Goal: Task Accomplishment & Management: Use online tool/utility

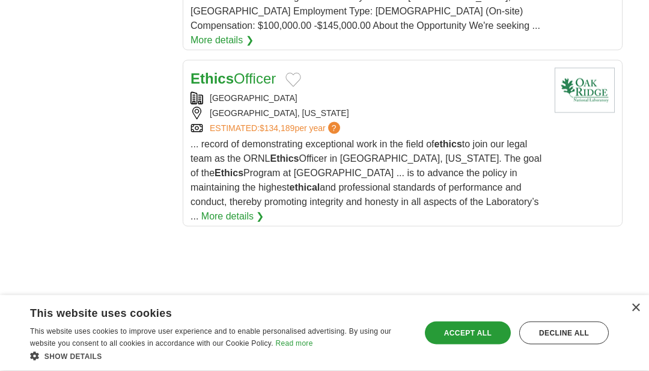
scroll to position [1748, 0]
click at [264, 208] on link "More details ❯" at bounding box center [232, 215] width 63 height 14
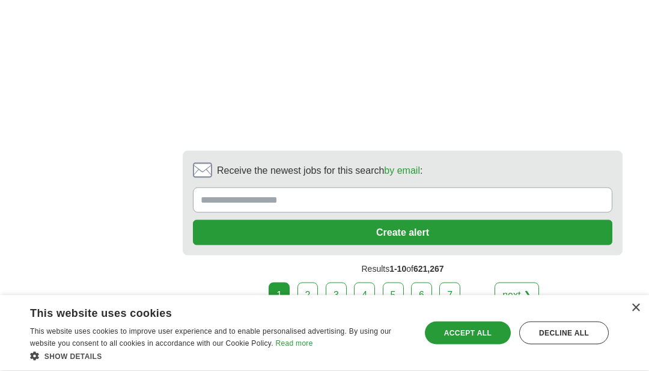
scroll to position [2536, 0]
click at [306, 282] on link "2" at bounding box center [307, 294] width 21 height 25
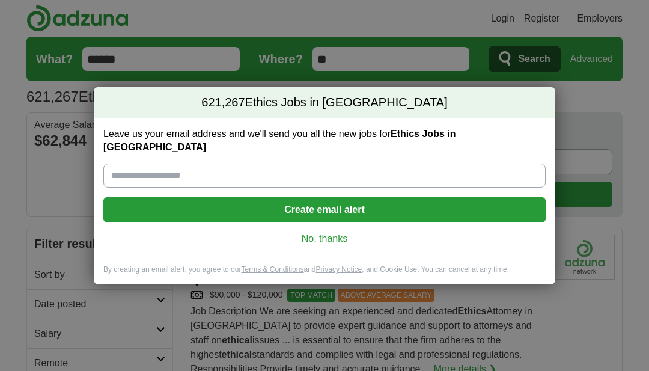
click at [316, 236] on link "No, thanks" at bounding box center [324, 238] width 423 height 13
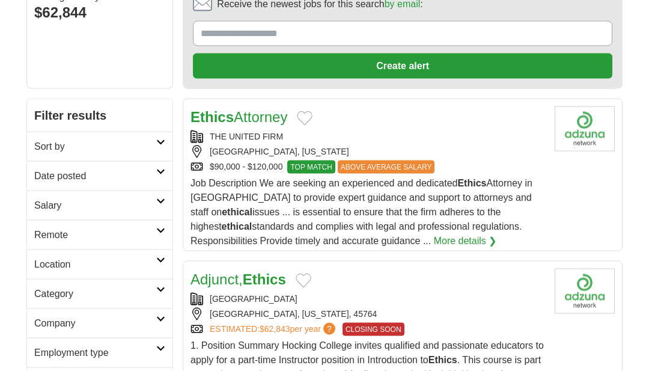
click at [42, 213] on link "Salary" at bounding box center [99, 204] width 145 height 29
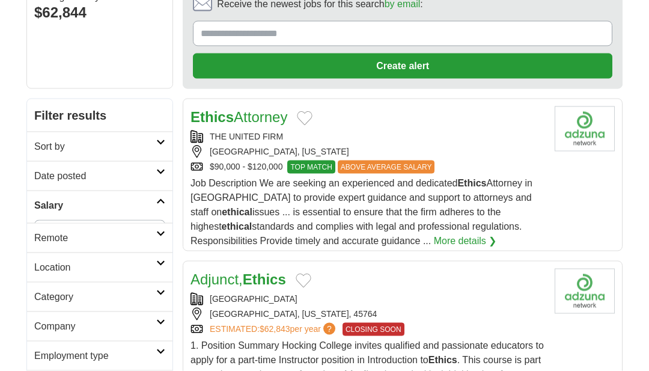
scroll to position [129, 0]
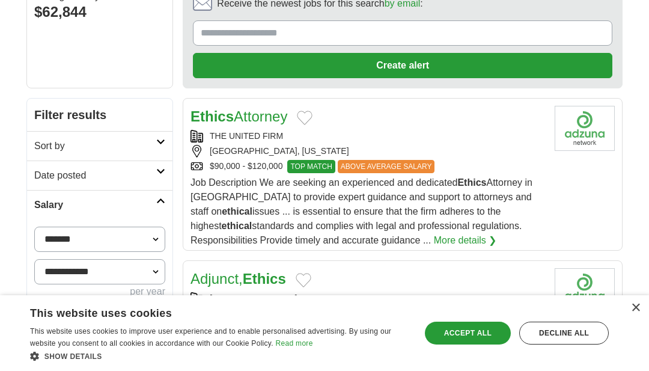
click at [151, 244] on select "**********" at bounding box center [99, 238] width 131 height 25
select select "******"
click at [56, 271] on select "**********" at bounding box center [99, 271] width 131 height 25
click at [110, 323] on button "Apply" at bounding box center [137, 320] width 56 height 25
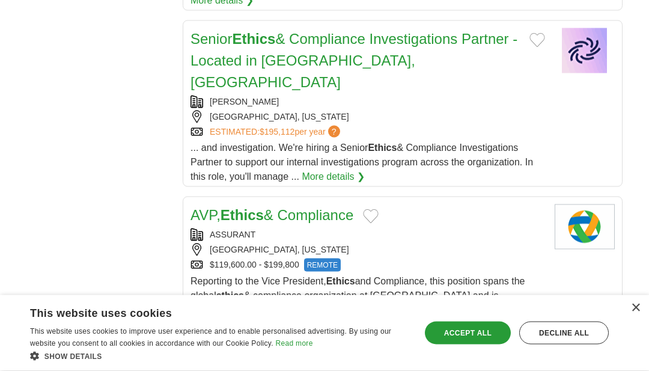
scroll to position [1006, 0]
click at [219, 206] on link "AVP, Ethics & Compliance" at bounding box center [271, 214] width 163 height 16
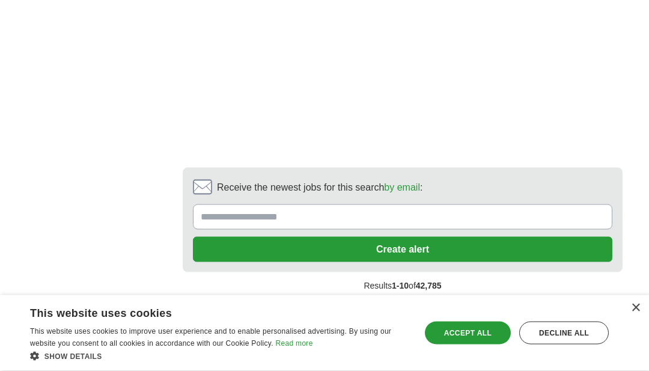
scroll to position [2610, 0]
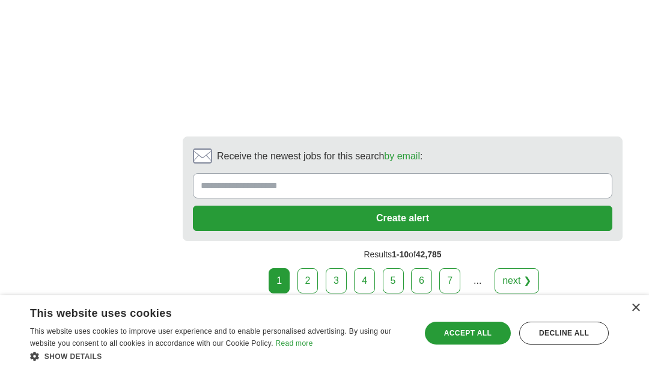
click at [514, 268] on link "next ❯" at bounding box center [516, 280] width 44 height 25
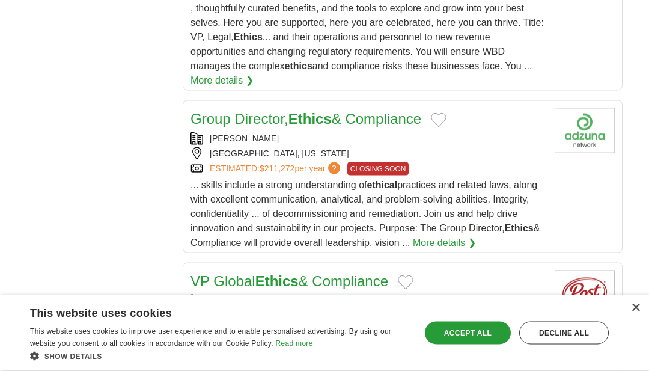
scroll to position [1562, 0]
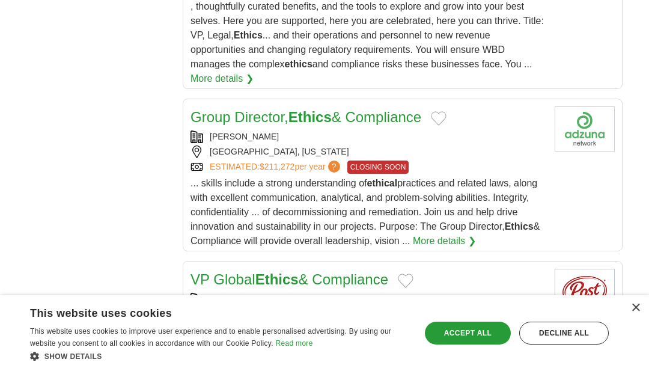
click at [414, 114] on link "Group Director, Ethics & Compliance" at bounding box center [305, 117] width 231 height 16
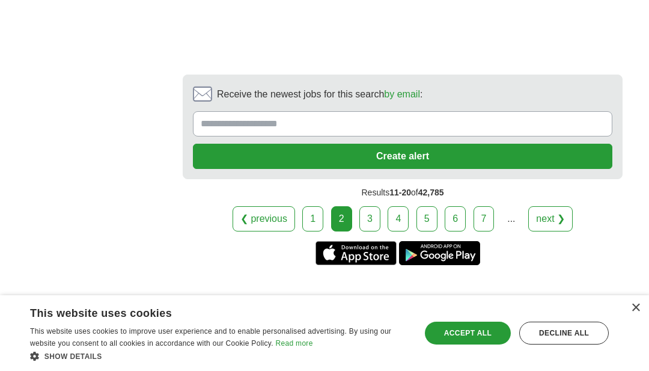
scroll to position [2530, 0]
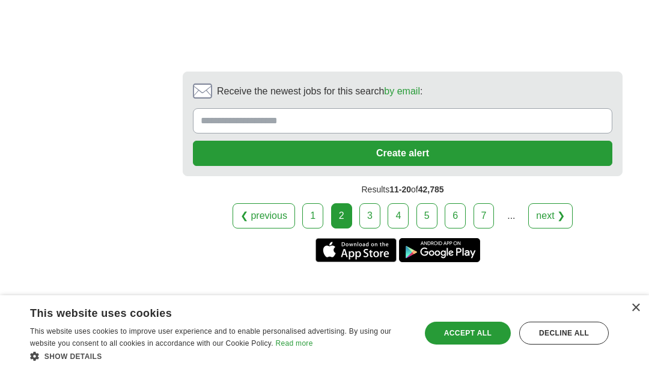
click at [541, 208] on link "next ❯" at bounding box center [550, 215] width 44 height 25
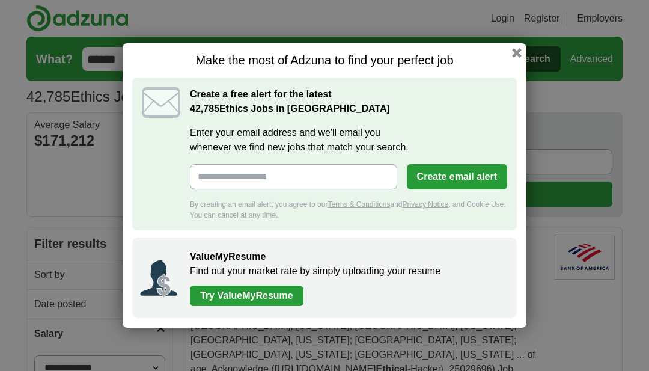
click at [517, 50] on button "button" at bounding box center [517, 53] width 10 height 10
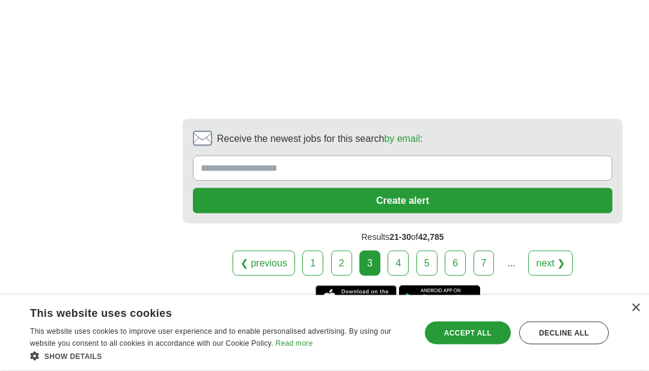
scroll to position [2556, 0]
click at [553, 250] on link "next ❯" at bounding box center [550, 262] width 44 height 25
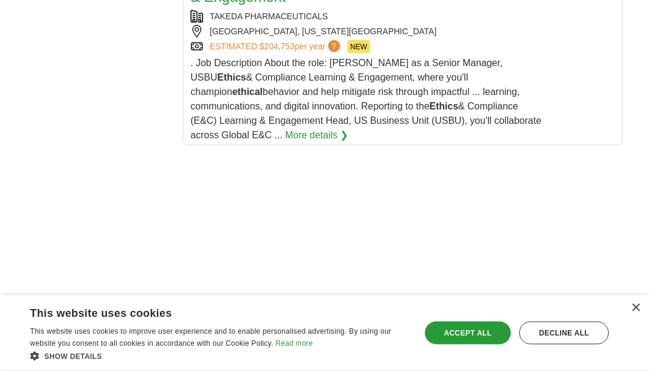
scroll to position [1947, 0]
click at [285, 127] on link "More details ❯" at bounding box center [316, 134] width 63 height 14
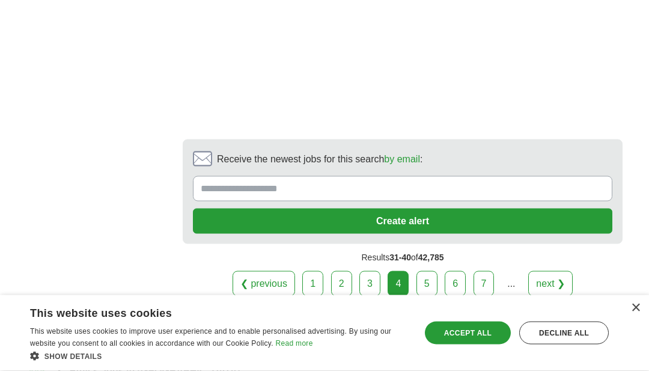
scroll to position [2606, 0]
click at [548, 270] on link "next ❯" at bounding box center [550, 282] width 44 height 25
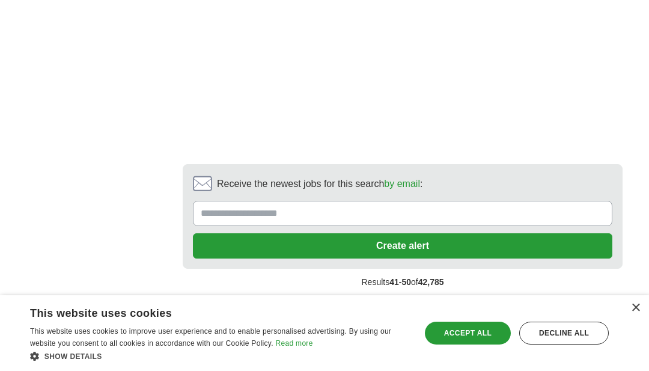
scroll to position [2772, 0]
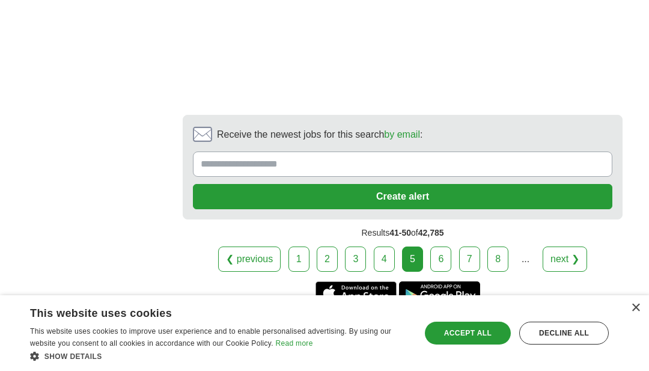
click at [566, 246] on link "next ❯" at bounding box center [564, 258] width 44 height 25
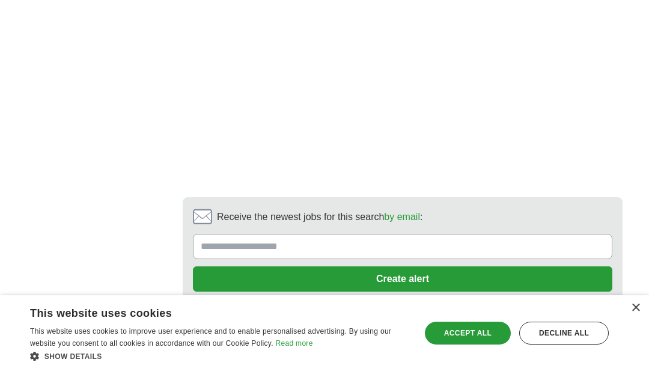
scroll to position [2807, 0]
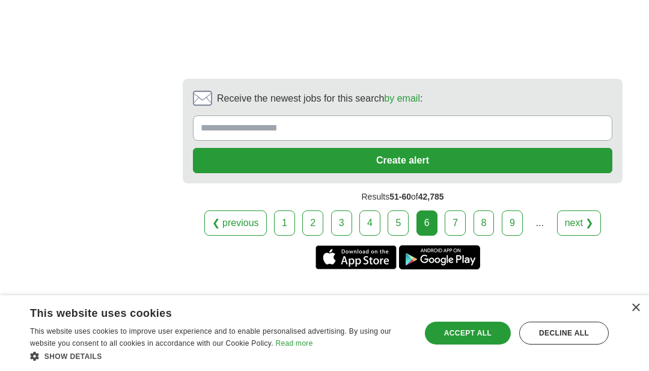
click at [574, 212] on link "next ❯" at bounding box center [579, 222] width 44 height 25
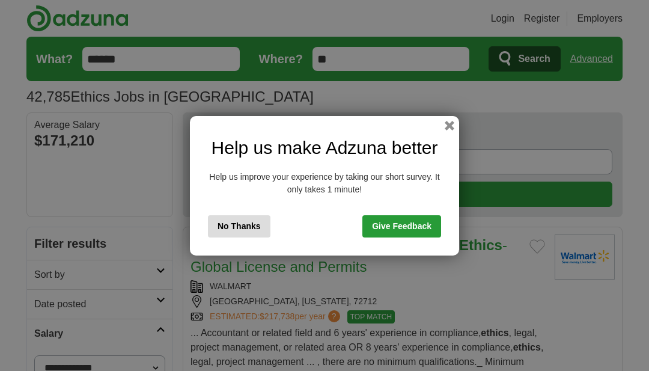
click at [452, 126] on button "button" at bounding box center [449, 126] width 10 height 10
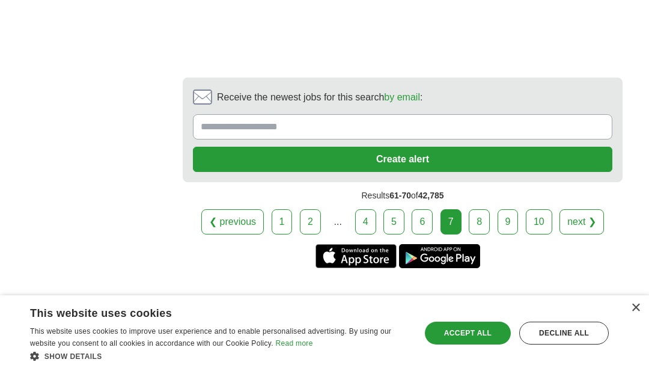
scroll to position [2587, 0]
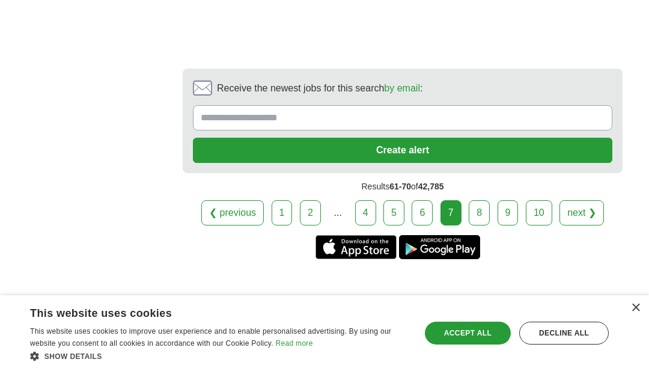
click at [571, 213] on link "next ❯" at bounding box center [581, 212] width 44 height 25
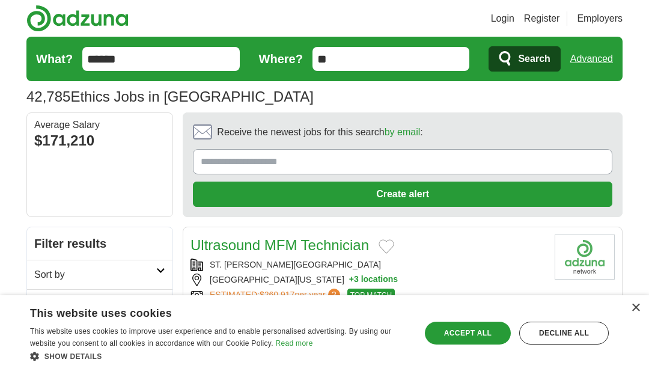
click at [136, 68] on input "******" at bounding box center [160, 59] width 157 height 24
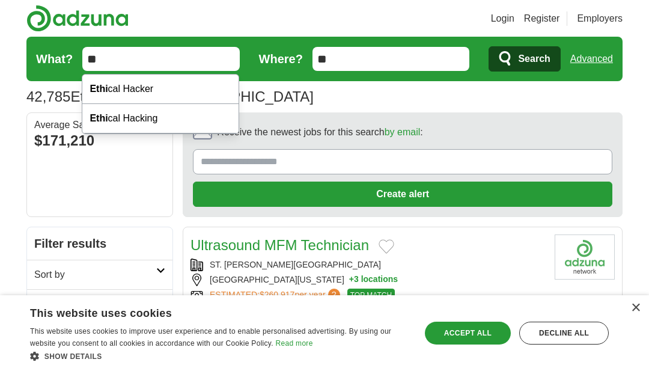
type input "*"
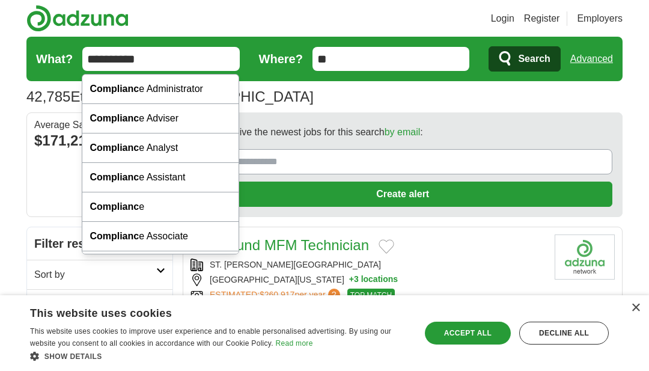
type input "**********"
click at [524, 59] on button "Search" at bounding box center [523, 58] width 71 height 25
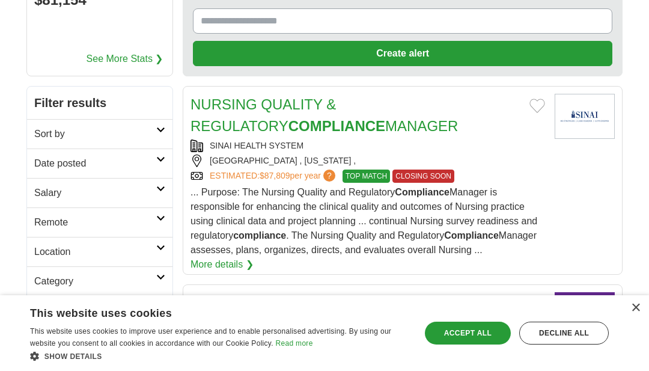
scroll to position [141, 0]
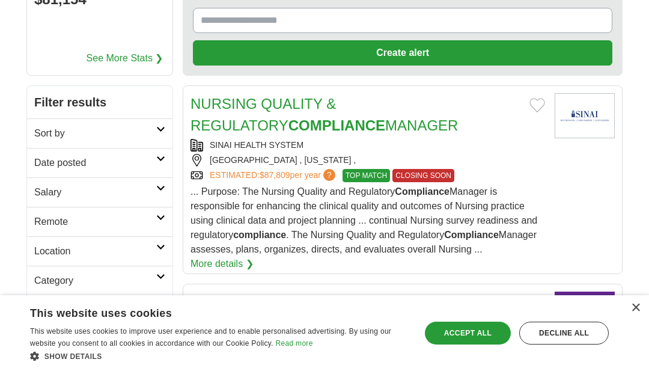
click at [43, 196] on h2 "Salary" at bounding box center [95, 192] width 122 height 14
click at [55, 228] on select "**********" at bounding box center [99, 226] width 131 height 25
select select "******"
click at [136, 314] on button "Apply" at bounding box center [137, 308] width 56 height 25
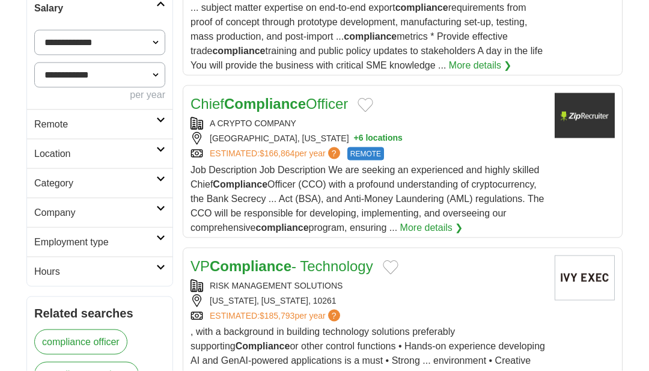
scroll to position [326, 0]
click at [371, 132] on button "+ 6 locations" at bounding box center [378, 138] width 49 height 13
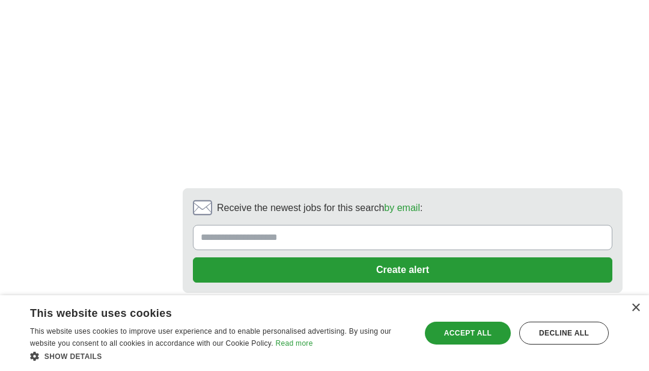
scroll to position [2134, 0]
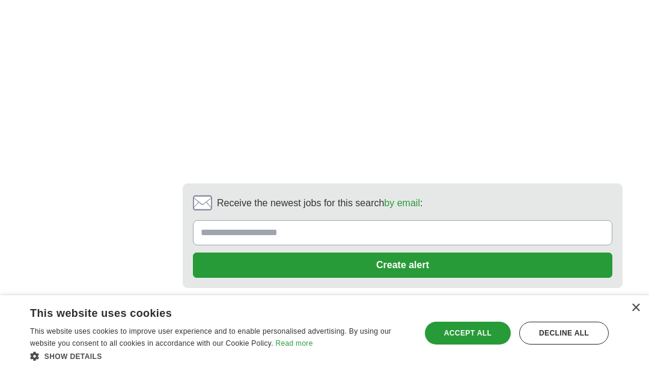
click at [524, 315] on link "next ❯" at bounding box center [516, 327] width 44 height 25
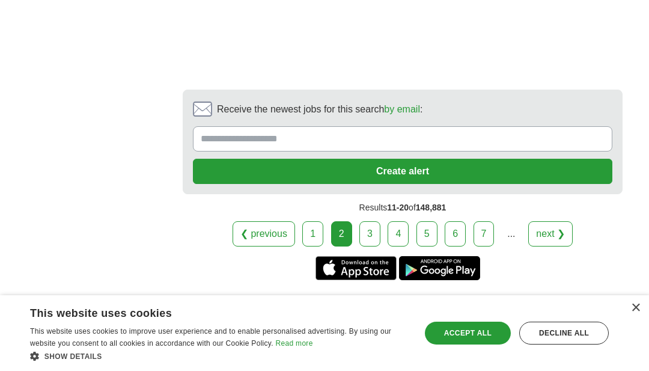
scroll to position [2666, 0]
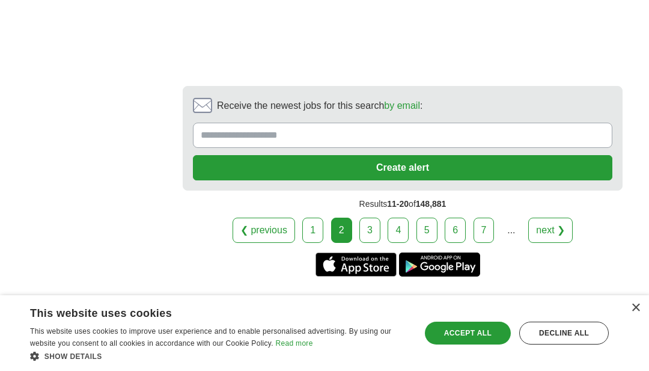
click at [550, 217] on link "next ❯" at bounding box center [550, 229] width 44 height 25
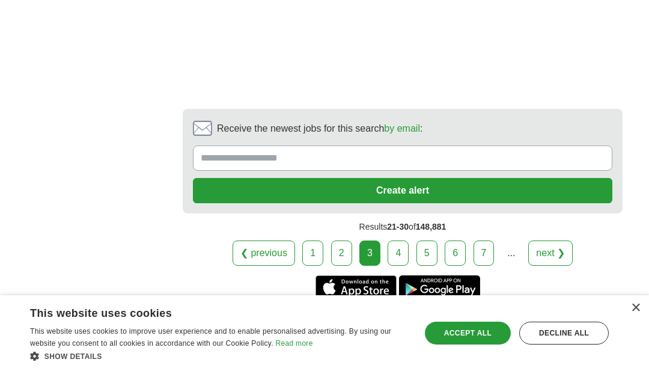
scroll to position [2682, 0]
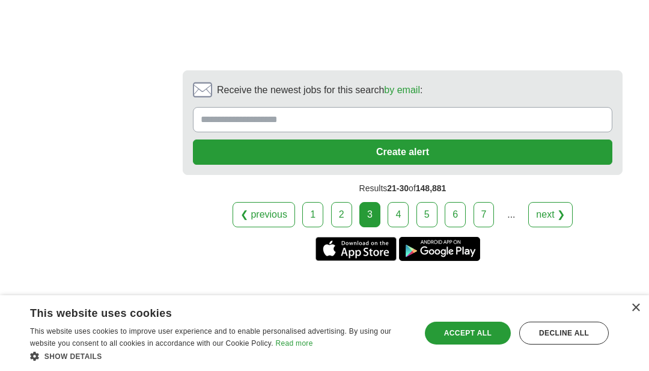
click at [556, 206] on link "next ❯" at bounding box center [550, 214] width 44 height 25
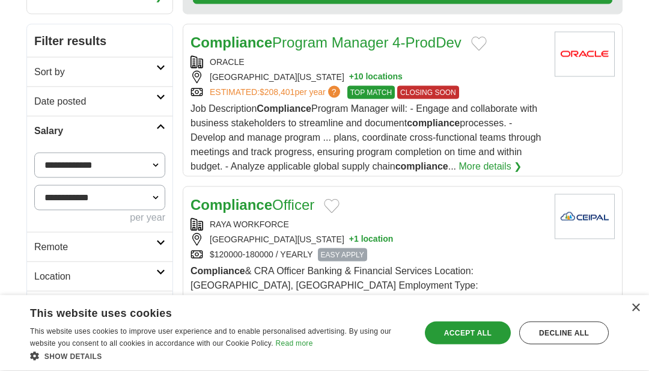
scroll to position [203, 0]
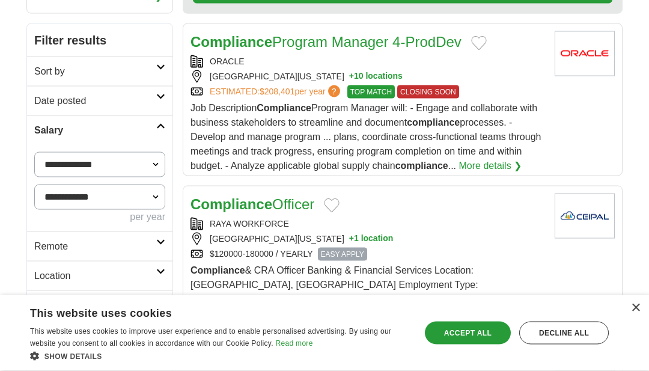
click at [393, 43] on link "Compliance Program Manager 4-ProdDev" at bounding box center [325, 42] width 271 height 16
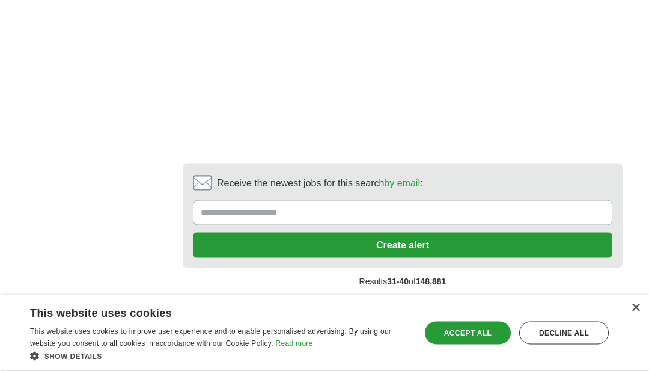
scroll to position [2447, 0]
click at [550, 294] on link "next ❯" at bounding box center [550, 306] width 44 height 25
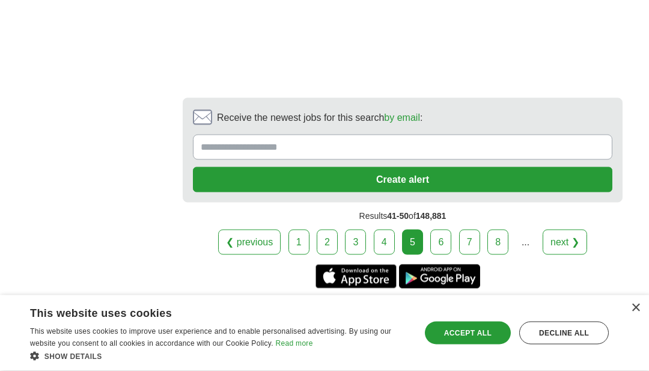
scroll to position [2615, 0]
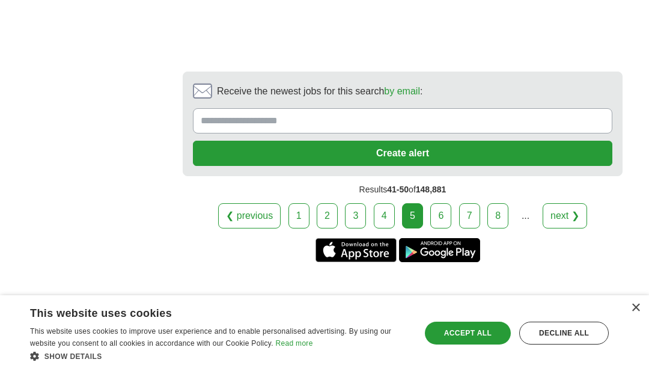
click at [558, 206] on link "next ❯" at bounding box center [564, 215] width 44 height 25
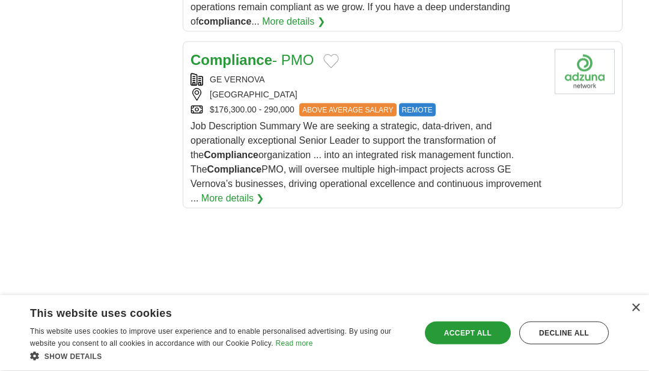
scroll to position [1840, 0]
click at [214, 51] on strong "Compliance" at bounding box center [231, 59] width 82 height 16
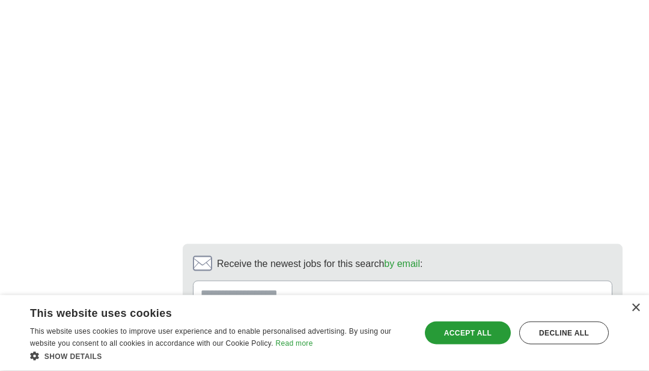
scroll to position [2491, 0]
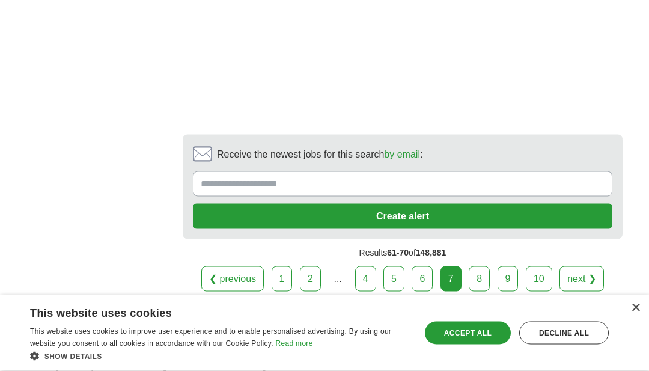
scroll to position [2276, 0]
click at [574, 265] on link "next ❯" at bounding box center [581, 277] width 44 height 25
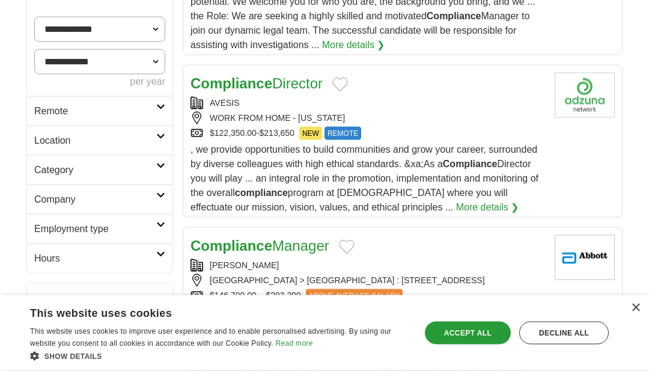
scroll to position [340, 0]
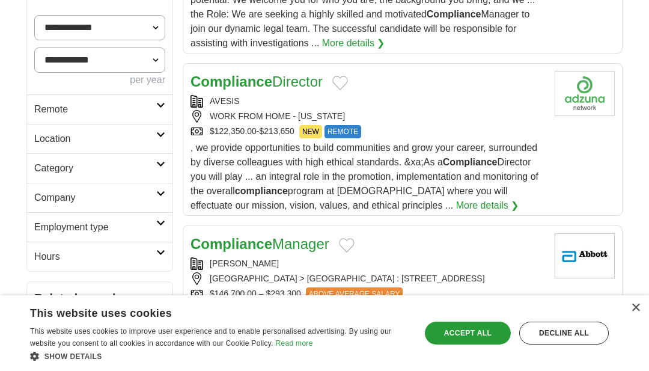
click at [393, 180] on span ", we provide opportunities to build communities and grow your career, surrounde…" at bounding box center [364, 176] width 348 height 68
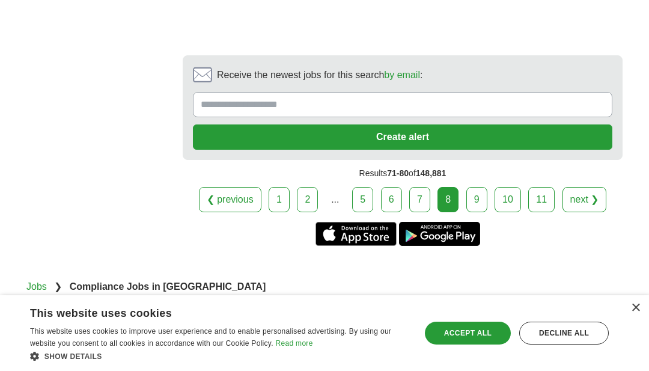
scroll to position [2430, 0]
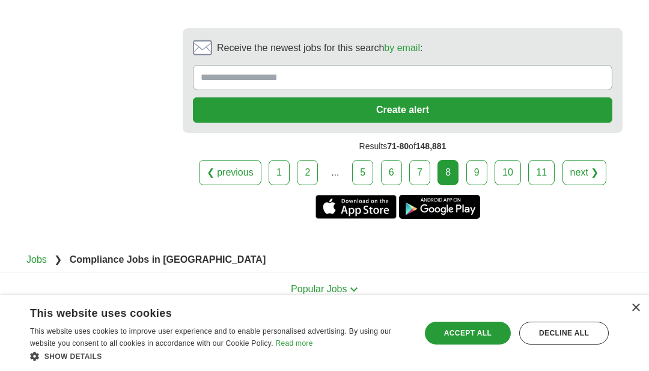
click at [580, 185] on link "next ❯" at bounding box center [584, 172] width 44 height 25
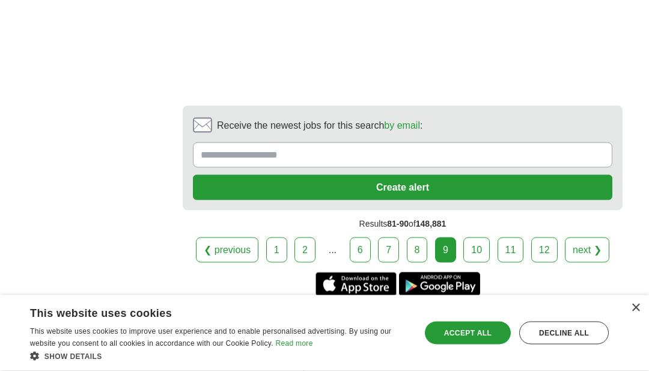
scroll to position [2395, 0]
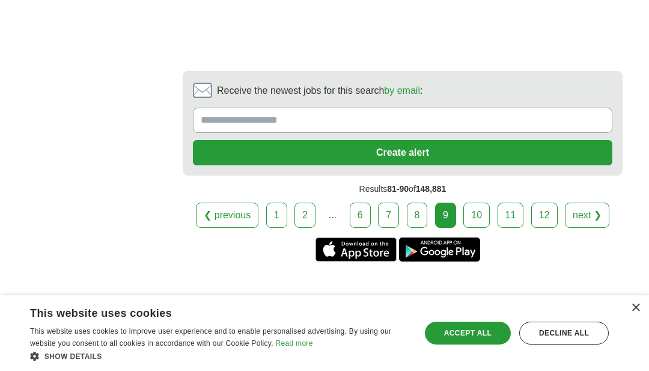
click at [587, 212] on link "next ❯" at bounding box center [587, 214] width 44 height 25
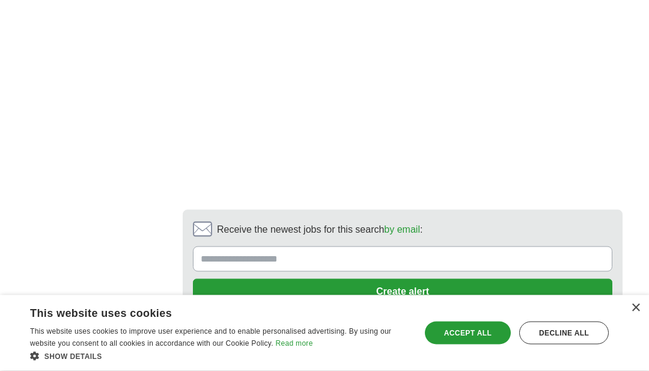
scroll to position [2595, 0]
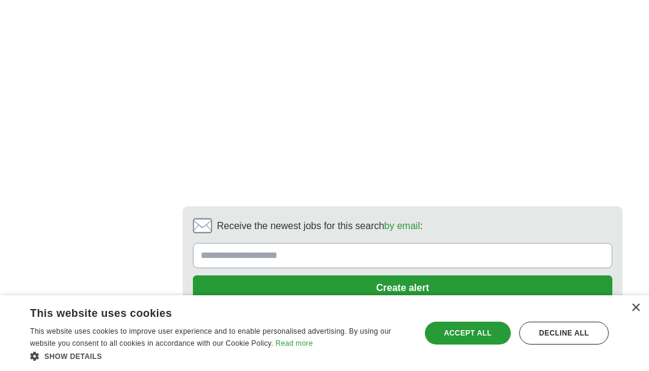
click at [588, 338] on link "next ❯" at bounding box center [589, 350] width 44 height 25
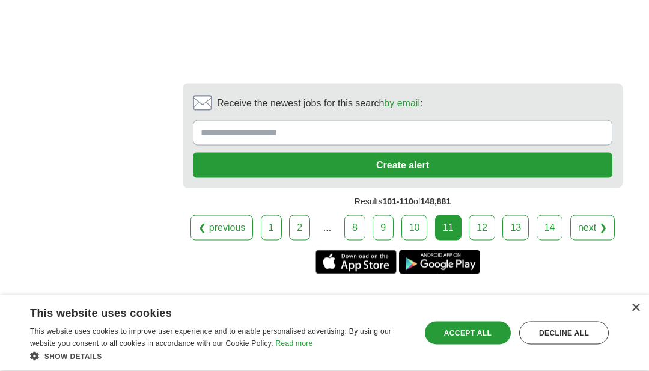
scroll to position [2413, 0]
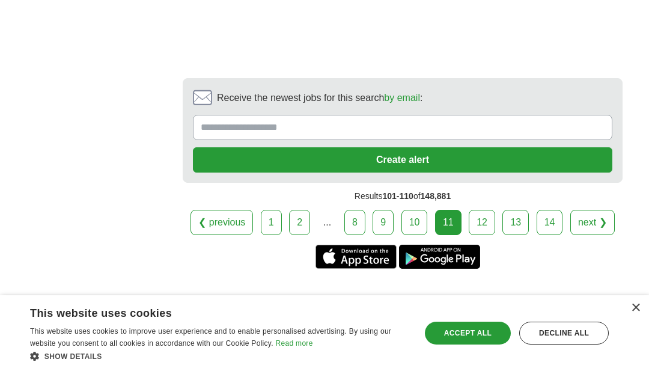
click at [587, 213] on link "next ❯" at bounding box center [592, 222] width 44 height 25
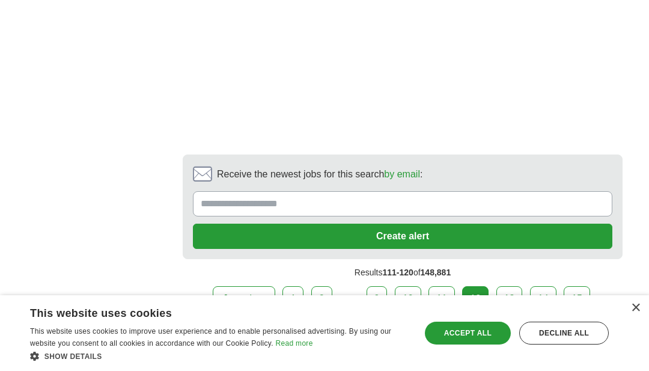
scroll to position [2108, 0]
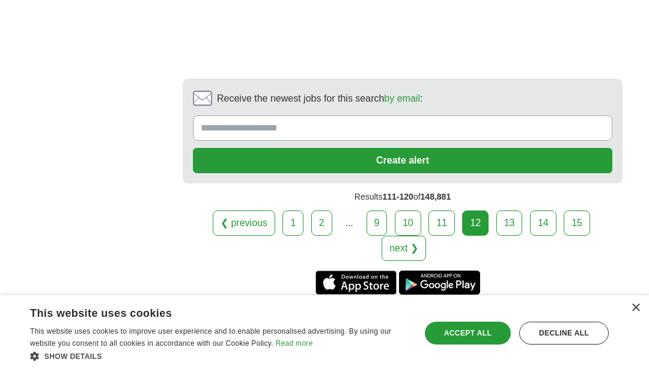
click at [426, 235] on link "next ❯" at bounding box center [403, 247] width 44 height 25
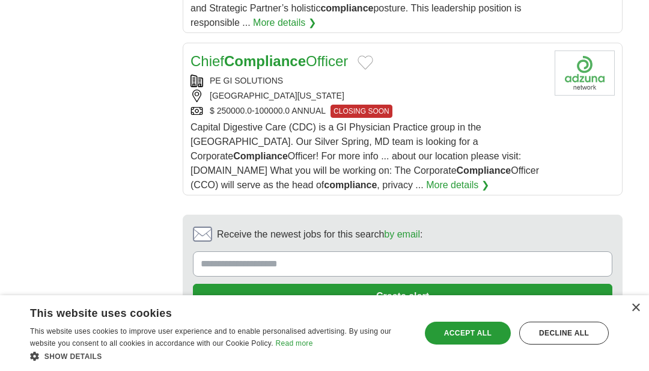
scroll to position [1939, 0]
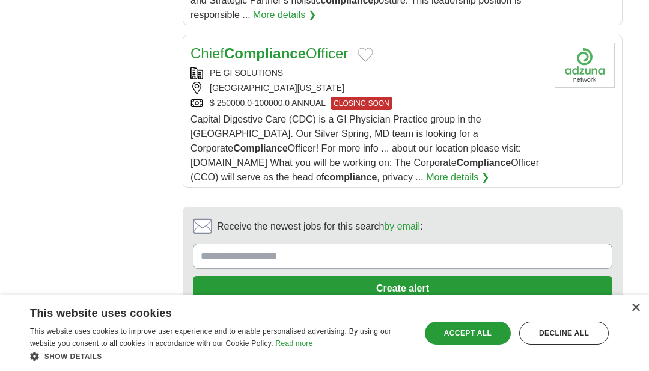
click at [515, 338] on link "14" at bounding box center [512, 350] width 26 height 25
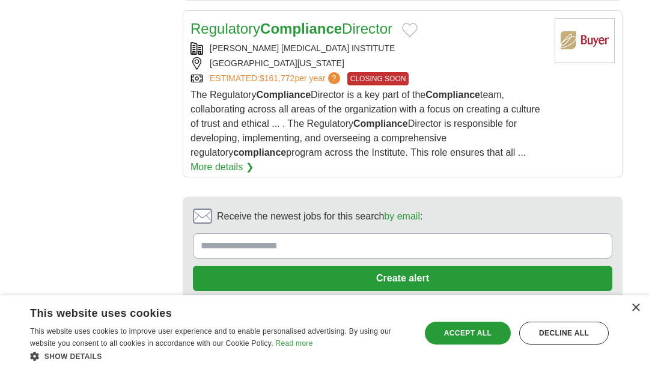
scroll to position [1885, 0]
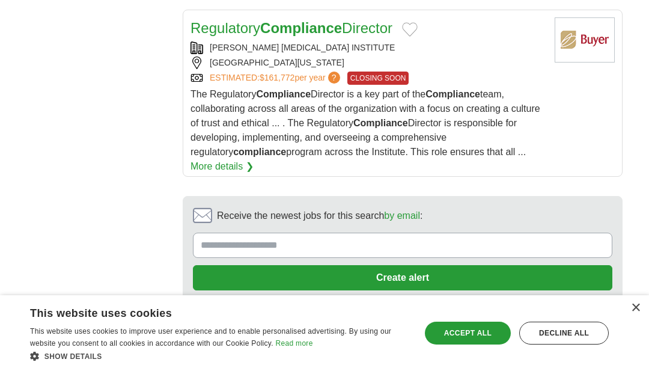
click at [515, 327] on link "15" at bounding box center [512, 339] width 26 height 25
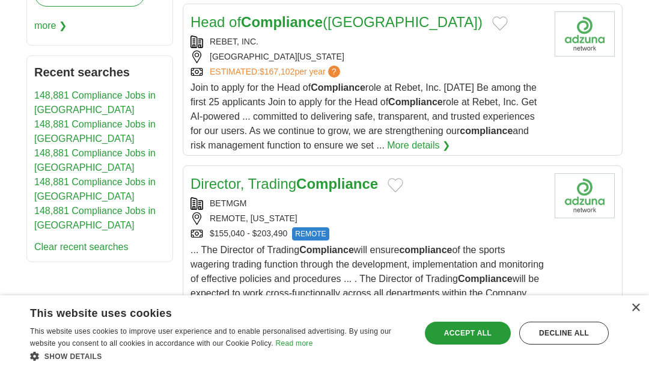
scroll to position [802, 0]
click at [450, 139] on link "More details ❯" at bounding box center [418, 146] width 63 height 14
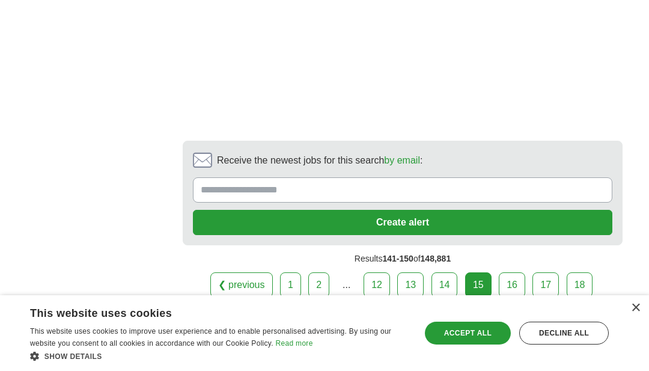
scroll to position [2696, 0]
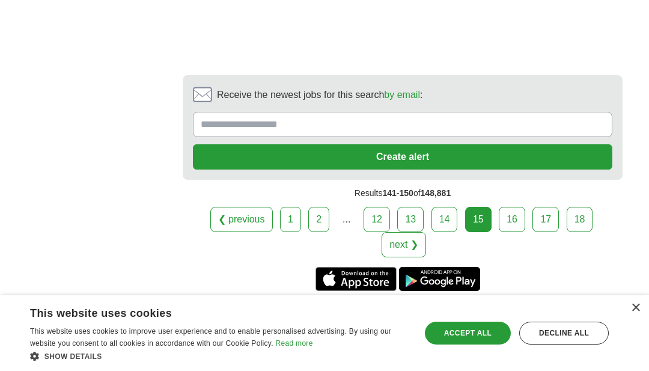
click at [511, 207] on link "16" at bounding box center [512, 219] width 26 height 25
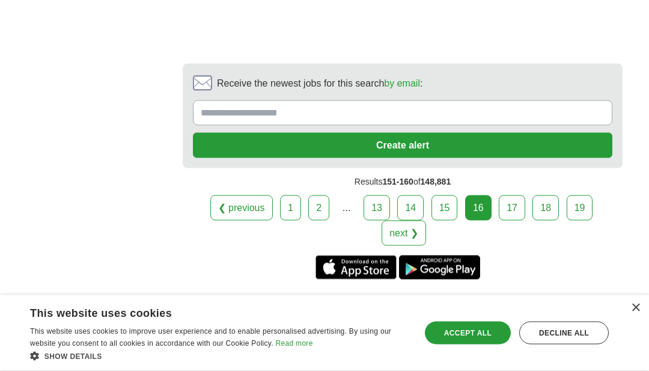
scroll to position [2155, 0]
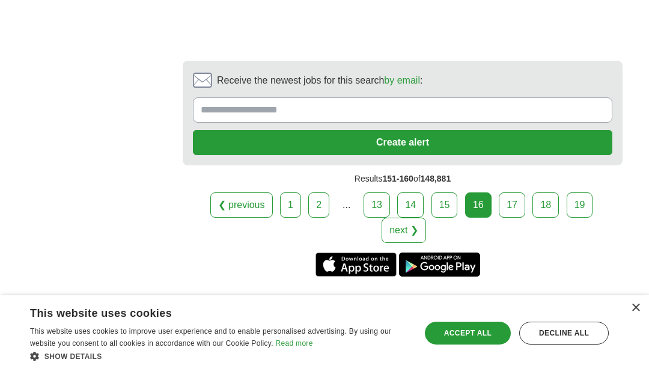
click at [514, 192] on link "17" at bounding box center [512, 204] width 26 height 25
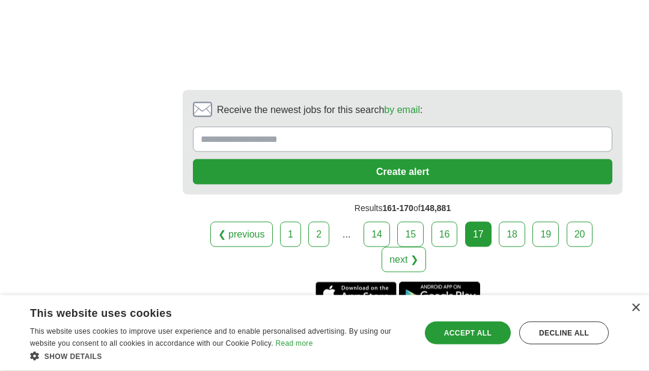
scroll to position [2262, 0]
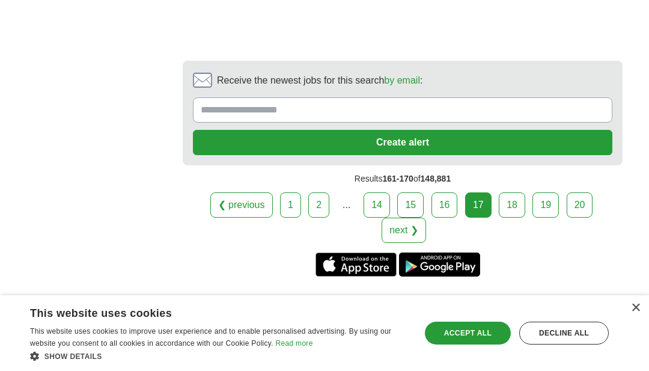
click at [515, 192] on link "18" at bounding box center [512, 204] width 26 height 25
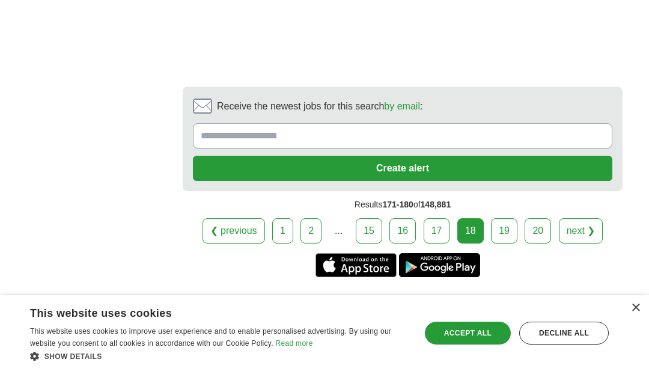
scroll to position [2057, 0]
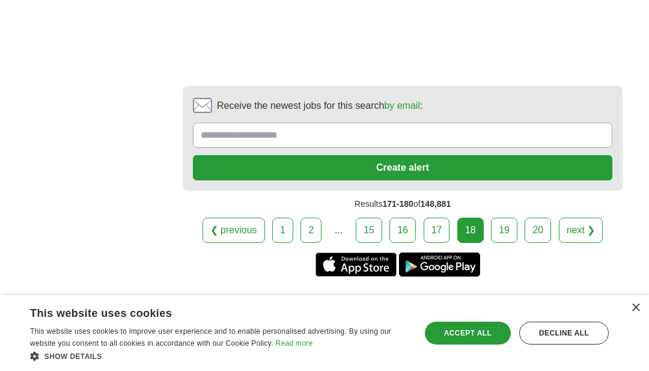
click at [582, 217] on link "next ❯" at bounding box center [581, 229] width 44 height 25
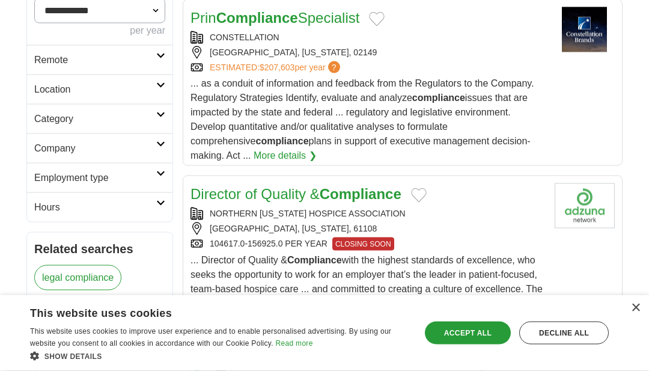
scroll to position [390, 0]
click at [253, 161] on link "More details ❯" at bounding box center [284, 155] width 63 height 14
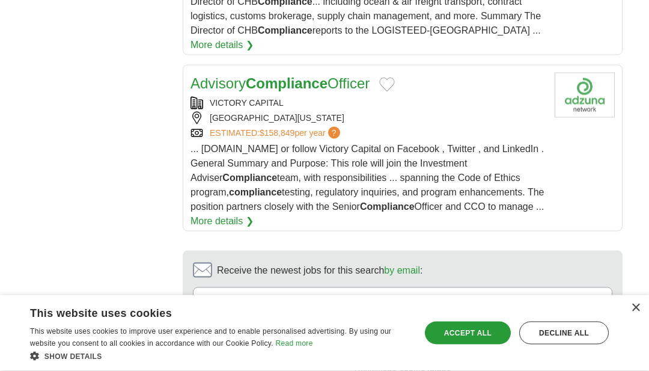
scroll to position [1802, 0]
click at [216, 213] on link "More details ❯" at bounding box center [221, 220] width 63 height 14
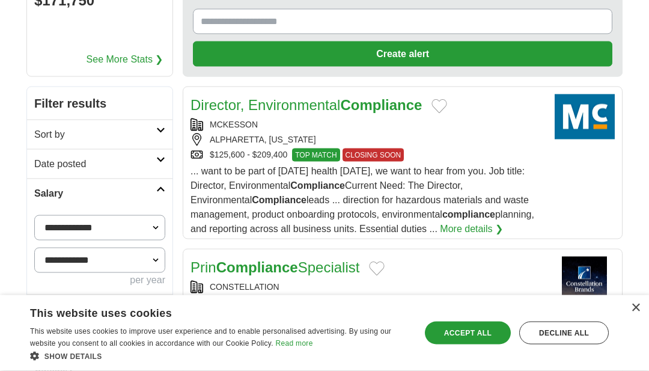
scroll to position [0, 0]
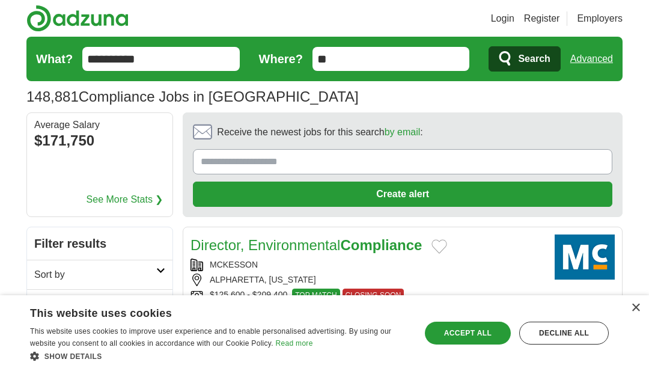
click at [147, 62] on input "**********" at bounding box center [160, 59] width 157 height 24
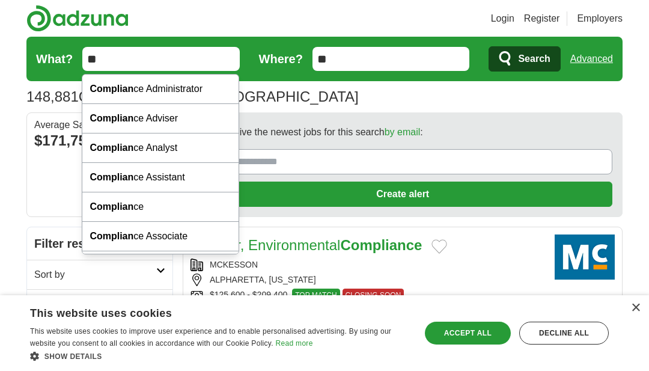
type input "*"
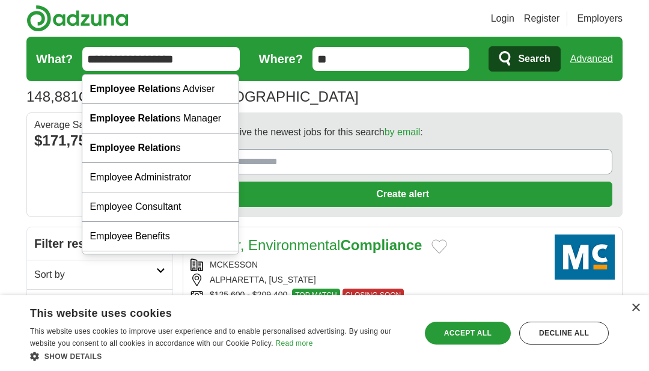
type input "**********"
click at [524, 59] on button "Search" at bounding box center [523, 58] width 71 height 25
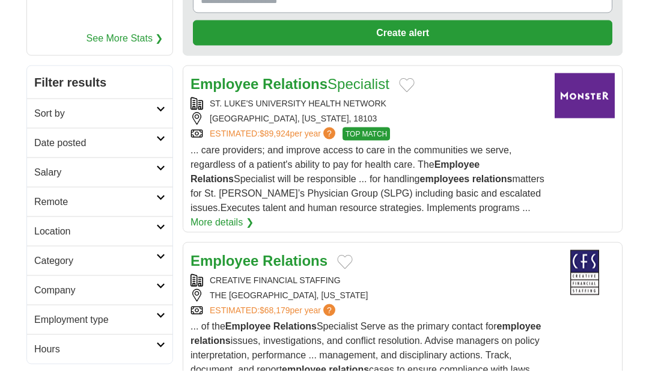
click at [50, 177] on h2 "Salary" at bounding box center [95, 172] width 122 height 14
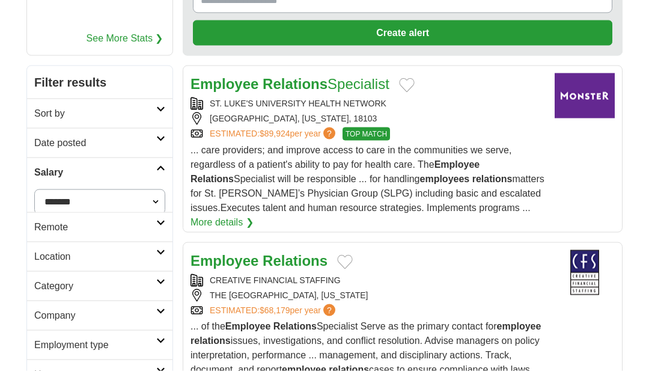
scroll to position [162, 0]
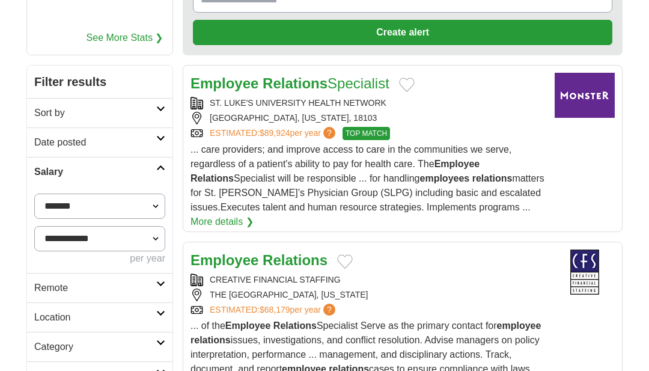
click at [55, 212] on select "**********" at bounding box center [99, 205] width 131 height 25
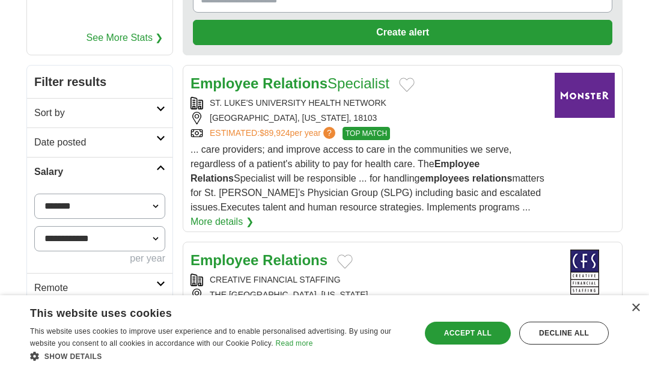
select select "******"
click at [124, 291] on button "Apply" at bounding box center [137, 287] width 56 height 25
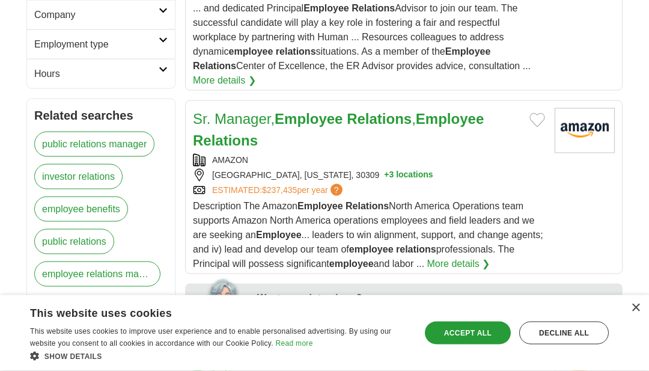
scroll to position [523, 0]
click at [483, 110] on strong "Employee" at bounding box center [450, 118] width 68 height 16
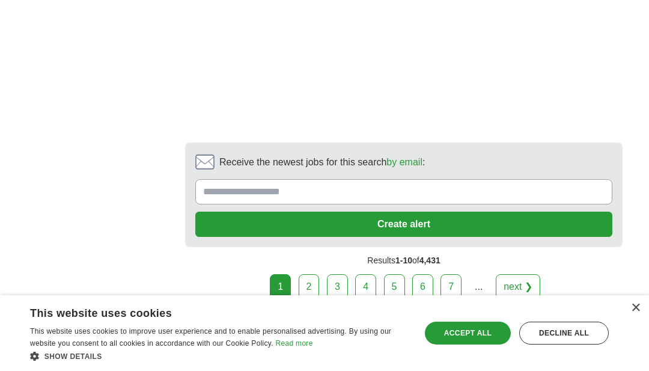
scroll to position [2603, 0]
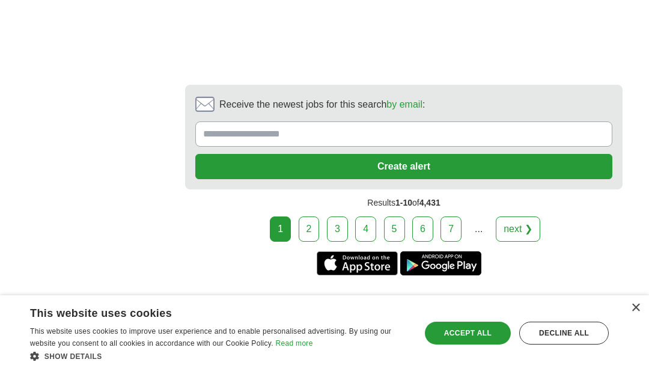
click at [529, 216] on link "next ❯" at bounding box center [518, 228] width 44 height 25
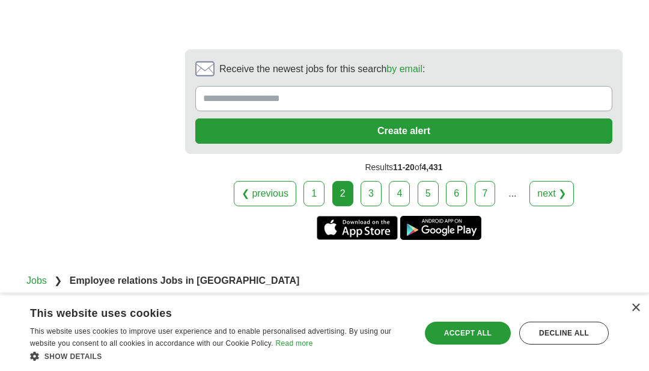
scroll to position [2618, 0]
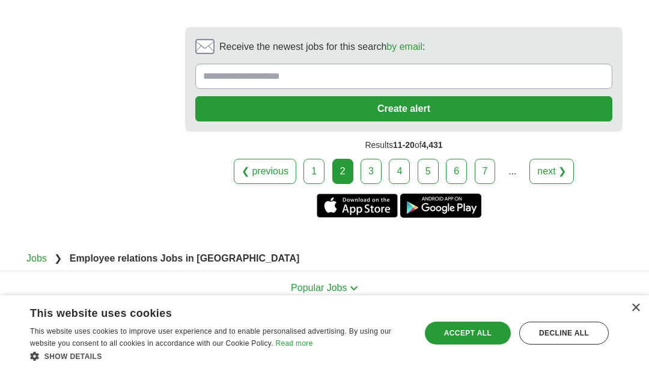
click at [559, 184] on link "next ❯" at bounding box center [551, 171] width 44 height 25
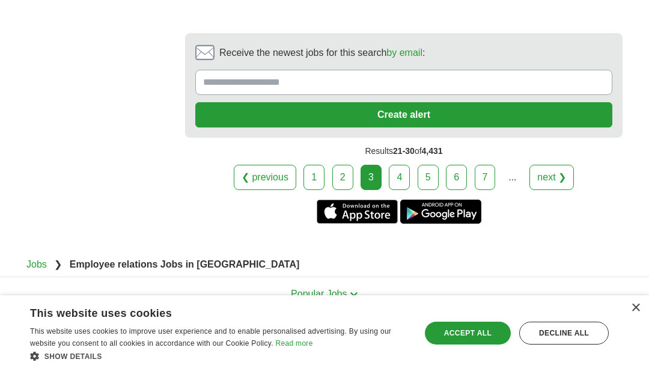
scroll to position [2599, 0]
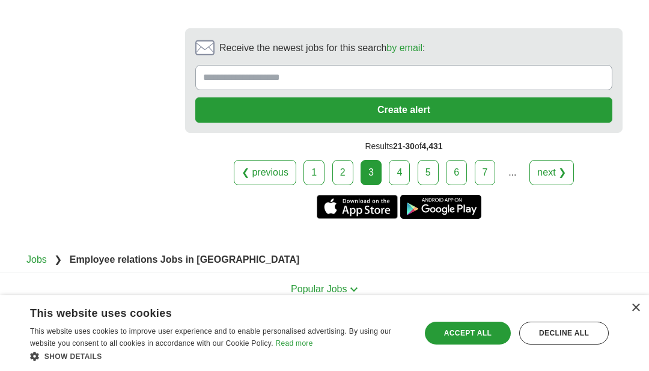
click at [553, 185] on link "next ❯" at bounding box center [551, 172] width 44 height 25
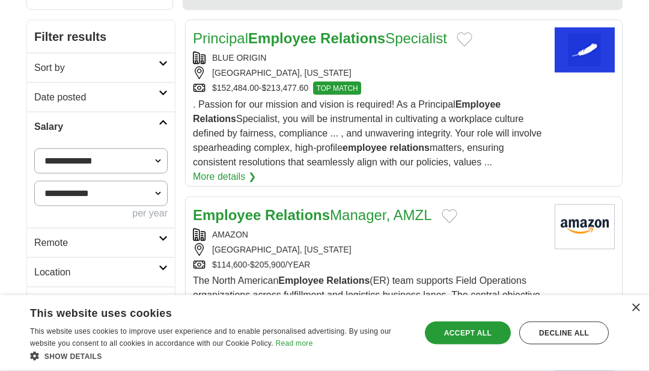
scroll to position [207, 0]
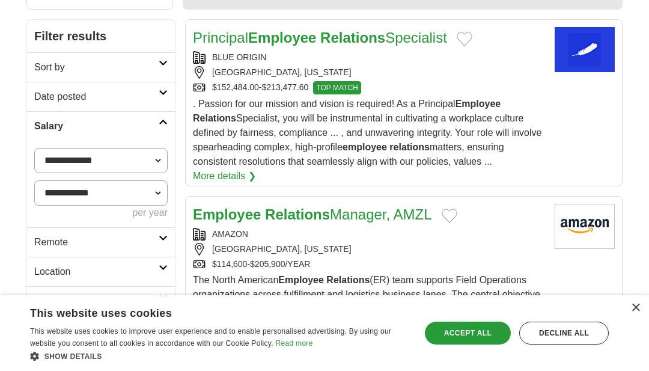
click at [212, 183] on link "More details ❯" at bounding box center [224, 176] width 63 height 14
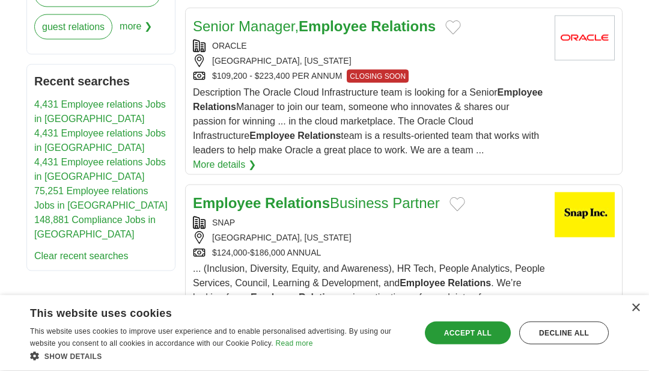
scroll to position [771, 0]
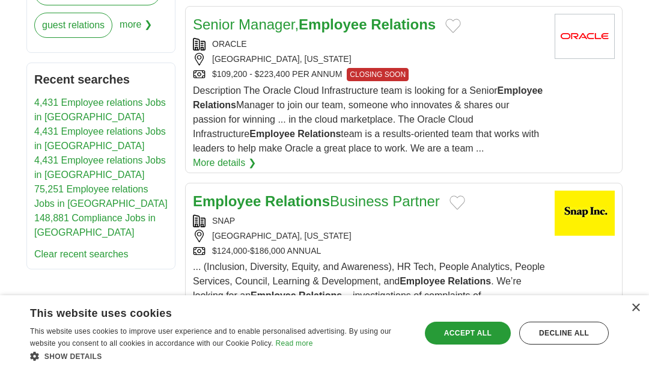
click at [221, 169] on link "More details ❯" at bounding box center [224, 163] width 63 height 14
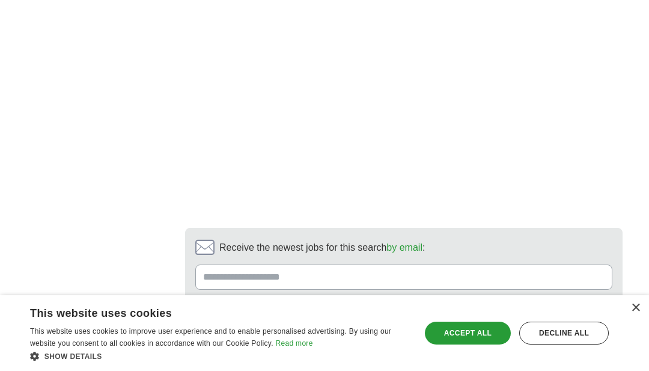
scroll to position [2470, 0]
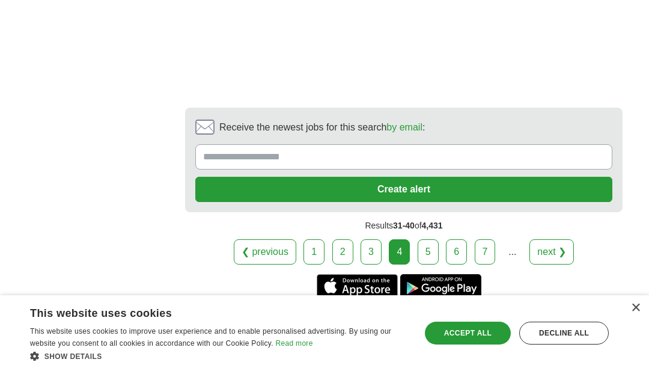
click at [555, 239] on link "next ❯" at bounding box center [551, 251] width 44 height 25
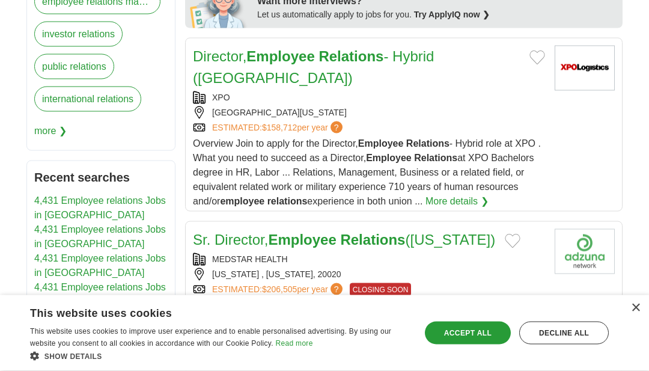
scroll to position [700, 0]
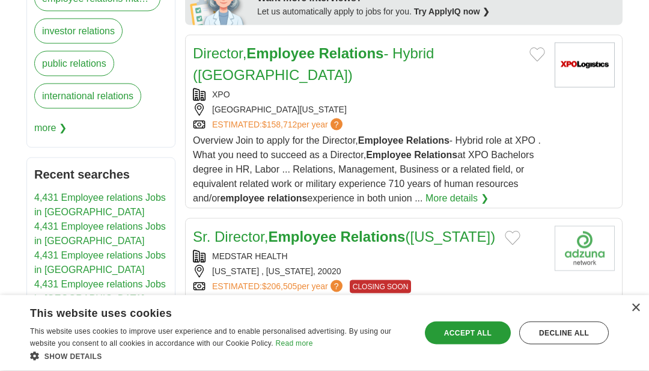
click at [471, 196] on link "More details ❯" at bounding box center [456, 198] width 63 height 14
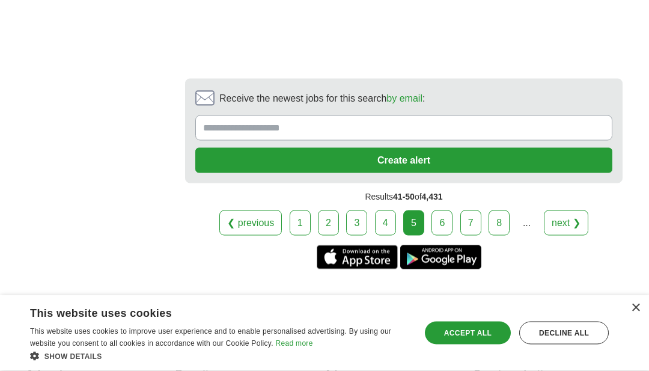
scroll to position [2523, 0]
click at [560, 217] on link "next ❯" at bounding box center [566, 222] width 44 height 25
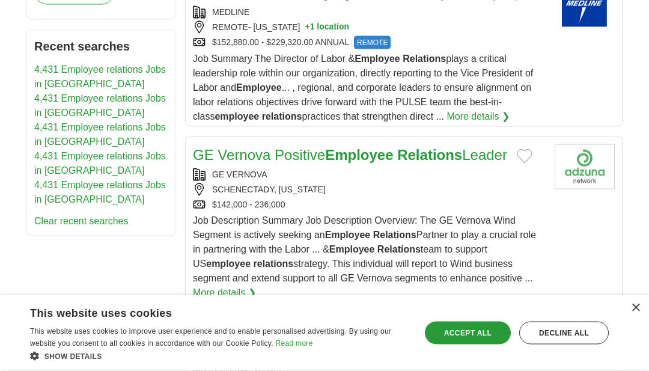
scroll to position [805, 0]
click at [305, 33] on button "+ 1 location" at bounding box center [327, 26] width 44 height 13
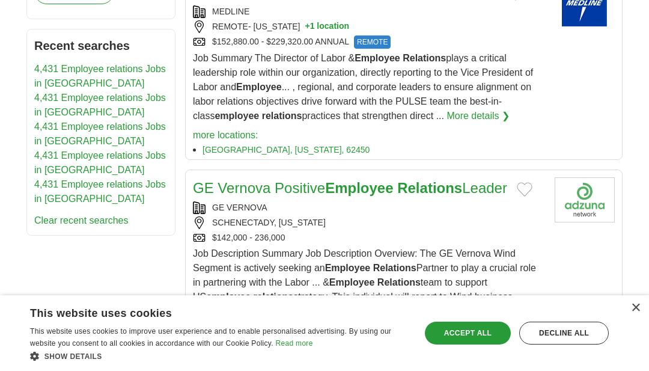
click at [309, 33] on button "+ 1 location" at bounding box center [327, 26] width 44 height 13
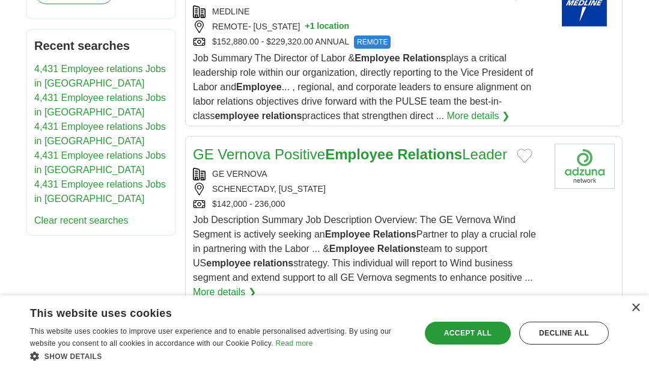
click at [314, 33] on button "+ 1 location" at bounding box center [327, 26] width 44 height 13
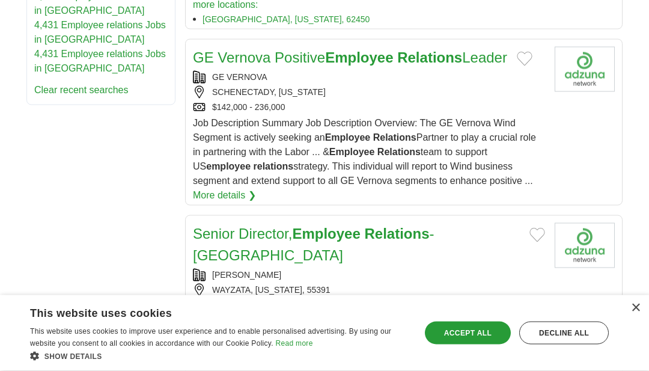
scroll to position [936, 0]
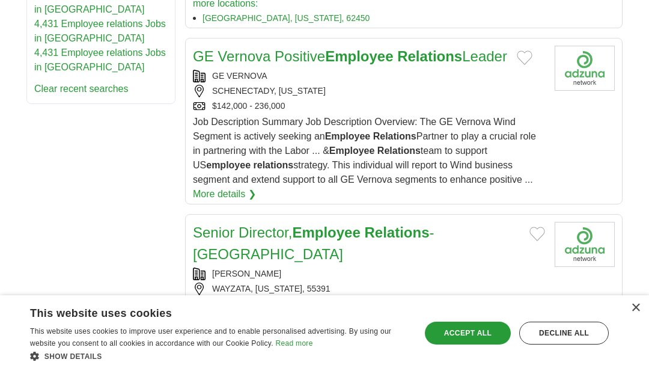
click at [480, 64] on link "GE Vernova Positive Employee Relations Leader" at bounding box center [350, 56] width 314 height 16
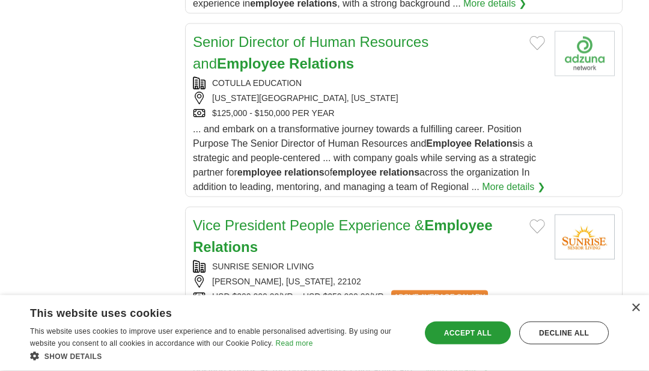
scroll to position [1567, 0]
click at [230, 49] on link "Senior Director of Human Resources and Employee Relations" at bounding box center [310, 52] width 235 height 38
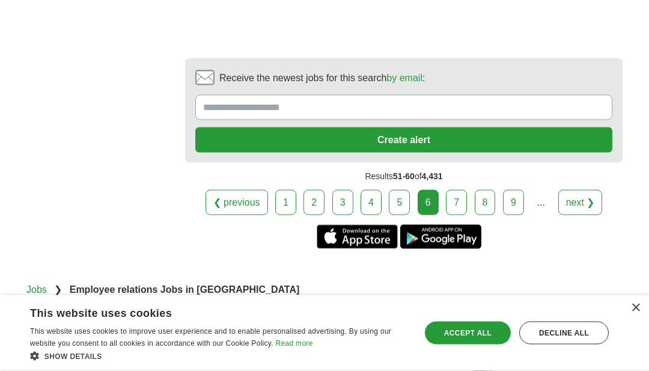
scroll to position [2718, 0]
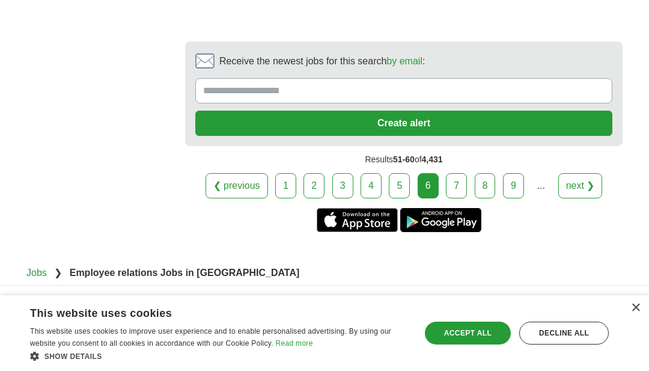
click at [573, 198] on link "next ❯" at bounding box center [580, 185] width 44 height 25
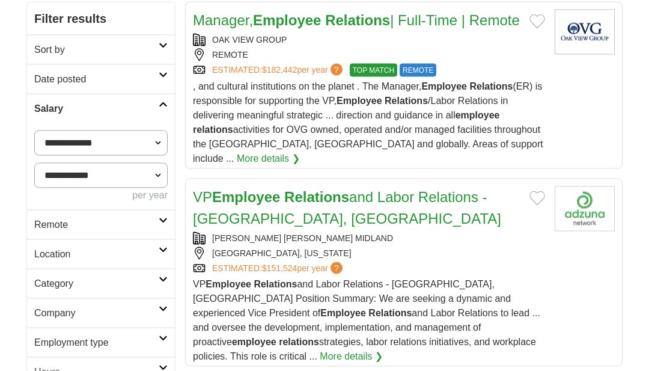
scroll to position [220, 0]
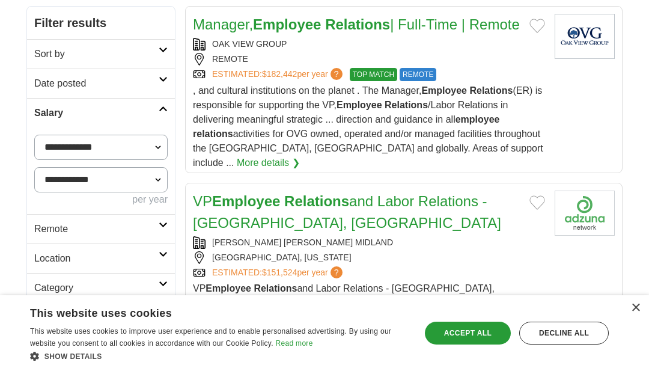
click at [467, 31] on link "Manager, Employee Relations | [DEMOGRAPHIC_DATA] | Remote" at bounding box center [356, 24] width 327 height 16
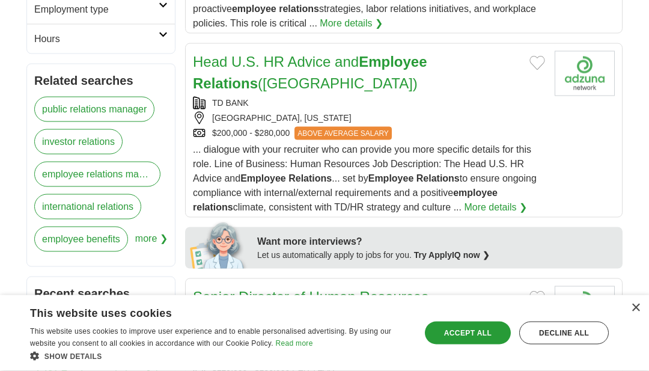
scroll to position [558, 0]
click at [258, 91] on strong "Relations" at bounding box center [225, 82] width 65 height 16
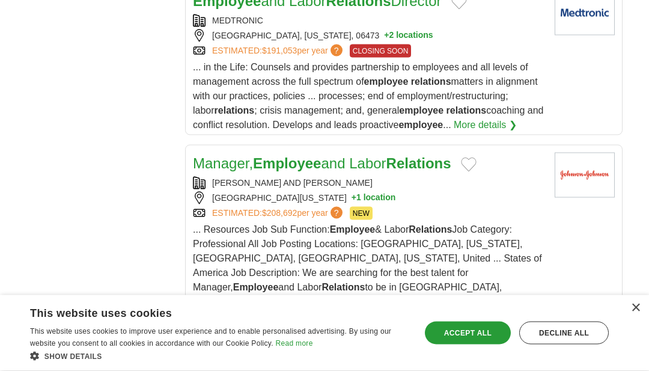
scroll to position [1822, 0]
click at [405, 41] on button "+ 2 locations" at bounding box center [408, 35] width 49 height 13
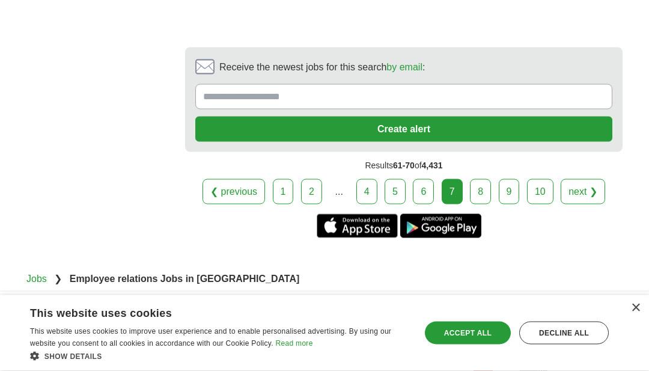
scroll to position [2771, 0]
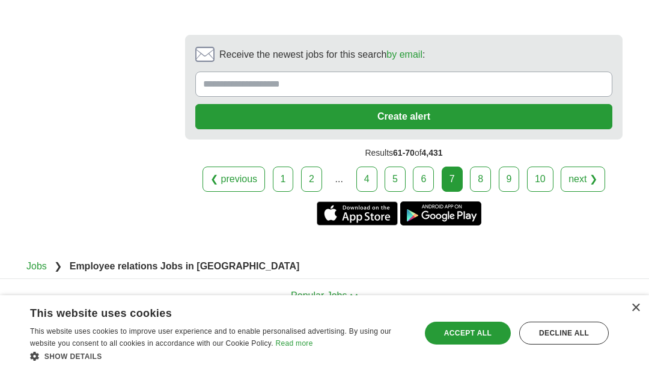
click at [583, 192] on link "next ❯" at bounding box center [582, 178] width 44 height 25
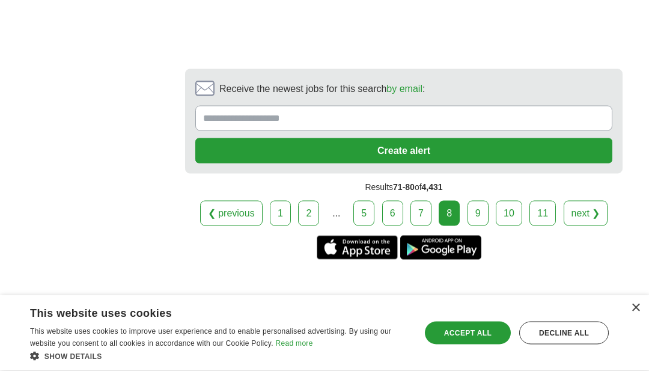
scroll to position [2291, 0]
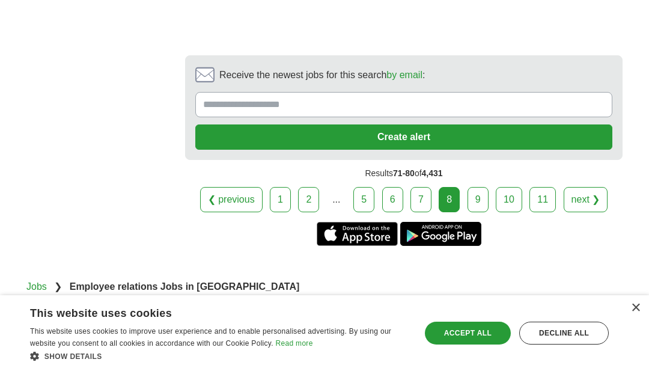
click at [584, 210] on link "next ❯" at bounding box center [585, 199] width 44 height 25
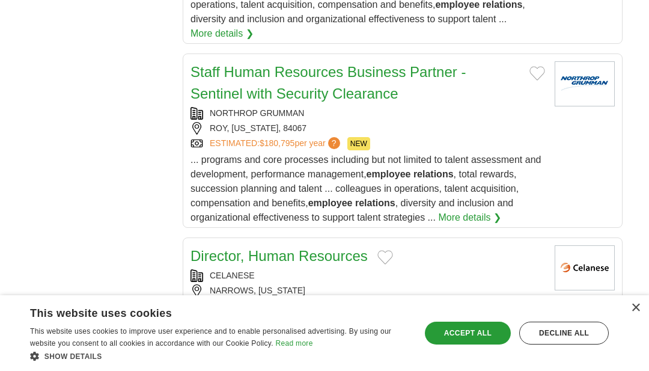
scroll to position [1564, 0]
